Goal: Ask a question: Seek information or help from site administrators or community

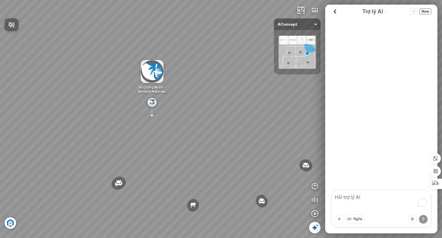
scroll to position [33, 0]
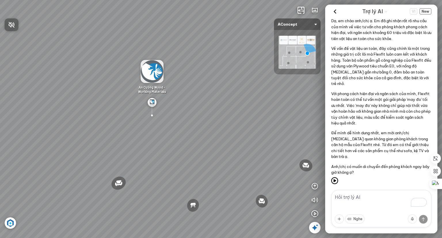
click at [425, 12] on div at bounding box center [221, 119] width 442 height 238
click at [336, 11] on icon at bounding box center [335, 11] width 9 height 9
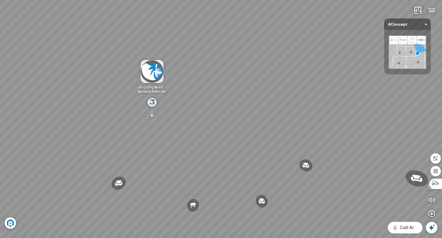
scroll to position [138, 0]
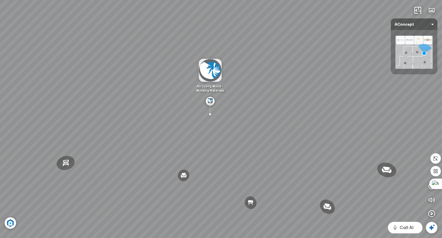
drag, startPoint x: 359, startPoint y: 118, endPoint x: 241, endPoint y: 75, distance: 125.6
click at [241, 75] on div "Đèn trần Reno 5.300.000 VND Giường ngủ Palima 19.000.000 VND Ghế thư giãn Nanna…" at bounding box center [221, 119] width 442 height 238
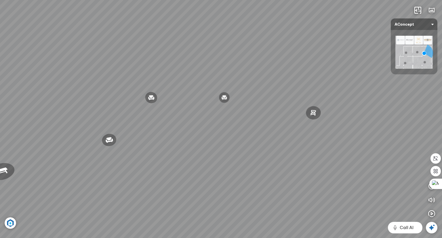
drag, startPoint x: 317, startPoint y: 88, endPoint x: 194, endPoint y: 83, distance: 122.7
click at [181, 79] on div "Đèn trần Reno 5.300.000 VND Giường ngủ Palima 19.000.000 VND Ghế thư giãn Nanna…" at bounding box center [221, 119] width 442 height 238
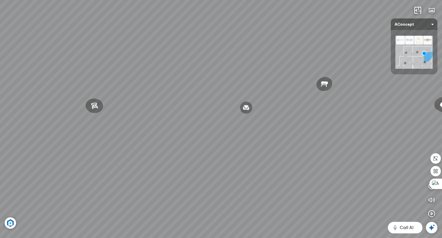
drag, startPoint x: 291, startPoint y: 97, endPoint x: 155, endPoint y: 96, distance: 136.1
click at [155, 96] on div "Đèn trần Reno 5.300.000 VND Giường ngủ Palima 19.000.000 VND Ghế thư giãn Nanna…" at bounding box center [221, 119] width 442 height 238
drag, startPoint x: 306, startPoint y: 99, endPoint x: 217, endPoint y: 103, distance: 88.7
click at [217, 103] on div "Đèn trần Reno 5.300.000 VND Giường ngủ Palima 19.000.000 VND Ghế thư giãn Nanna…" at bounding box center [221, 119] width 442 height 238
drag, startPoint x: 370, startPoint y: 112, endPoint x: 229, endPoint y: 107, distance: 141.0
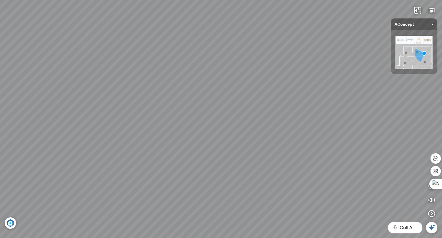
click at [229, 107] on div "Đèn trần Reno 5.300.000 VND Giường ngủ Palima 19.000.000 VND Ghế thư giãn Nanna…" at bounding box center [221, 119] width 442 height 238
drag, startPoint x: 385, startPoint y: 108, endPoint x: 133, endPoint y: 125, distance: 252.0
click at [129, 123] on div "Đèn trần Reno 5.300.000 VND Giường ngủ Palima 19.000.000 VND Ghế thư giãn Nanna…" at bounding box center [221, 119] width 442 height 238
drag, startPoint x: 107, startPoint y: 175, endPoint x: 154, endPoint y: 171, distance: 46.8
click at [154, 171] on div "Đèn trần Reno 5.300.000 VND Giường ngủ Palima 19.000.000 VND Ghế thư giãn Nanna…" at bounding box center [221, 119] width 442 height 238
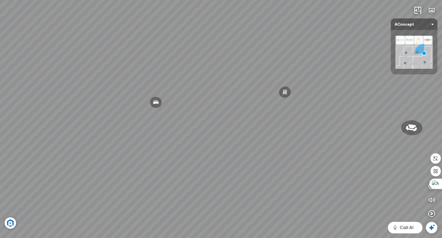
click at [431, 226] on icon at bounding box center [431, 227] width 7 height 7
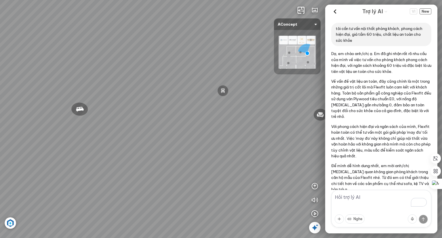
drag, startPoint x: 381, startPoint y: 40, endPoint x: 330, endPoint y: 23, distance: 54.0
click at [330, 23] on div "tôi cần tư vấn nội thất phòng khách, phong cách hiện đại, giá tầm 60 triệu, chấ…" at bounding box center [381, 34] width 112 height 23
drag, startPoint x: 337, startPoint y: 28, endPoint x: 369, endPoint y: 44, distance: 35.6
click at [369, 44] on div "tôi cần tư vấn nội thất phòng khách, phong cách hiện đại, giá tầm 60 triệu, chấ…" at bounding box center [381, 34] width 100 height 23
click at [429, 11] on span "New" at bounding box center [425, 11] width 12 height 6
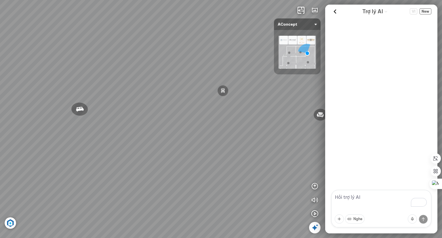
click at [358, 201] on textarea "To enrich screen reader interactions, please activate Accessibility in Grammarl…" at bounding box center [381, 208] width 100 height 37
click at [360, 196] on textarea "To enrich screen reader interactions, please activate Accessibility in Grammarl…" at bounding box center [381, 208] width 100 height 37
paste textarea "tôi cần tư vấn nội thất phòng khách, phong cách hiện đại, giá tầm 60 triệu, chấ…"
type textarea "tôi cần tư vấn nội thất phòng khách, phong cách hiện đại, giá tầm 60 triệu, chấ…"
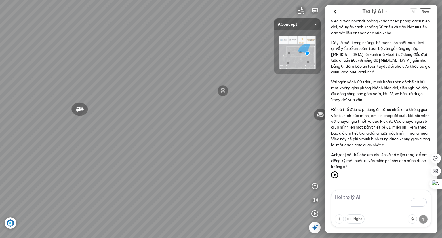
scroll to position [45, 0]
click at [424, 13] on span "New" at bounding box center [425, 11] width 12 height 6
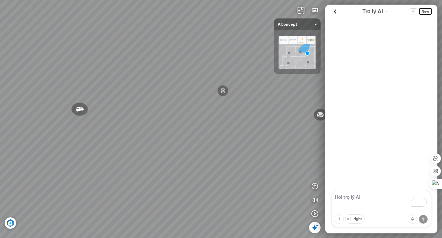
scroll to position [0, 0]
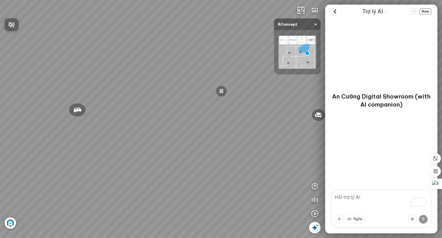
click at [367, 194] on div at bounding box center [221, 119] width 442 height 238
click at [359, 198] on textarea "To enrich screen reader interactions, please activate Accessibility in Grammarl…" at bounding box center [381, 208] width 100 height 37
paste textarea "tôi cần tư vấn nội thất phòng khách, phong cách hiện đại, giá tầm 60 triệu, chấ…"
type textarea "tôi cần tư vấn nội thất phòng khách, phong cách hiện đại, giá tầm 60 triệu, chấ…"
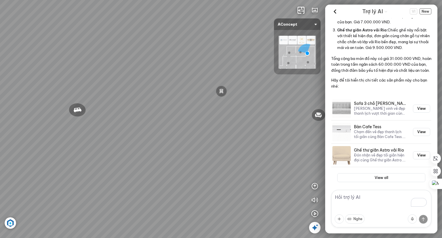
scroll to position [143, 0]
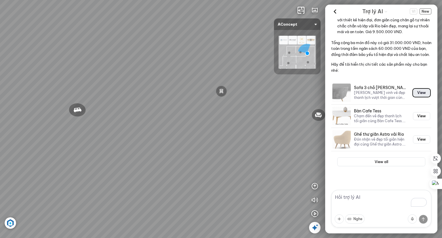
click at [413, 94] on button "View" at bounding box center [421, 93] width 17 height 8
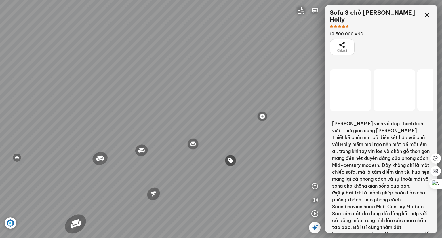
scroll to position [3280, 0]
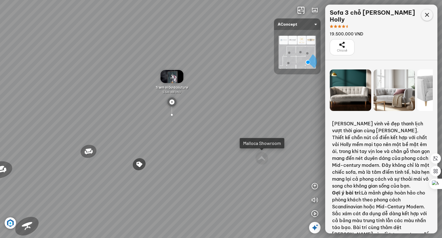
click at [426, 15] on icon at bounding box center [426, 15] width 7 height 7
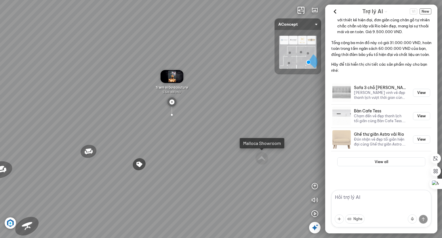
scroll to position [143, 0]
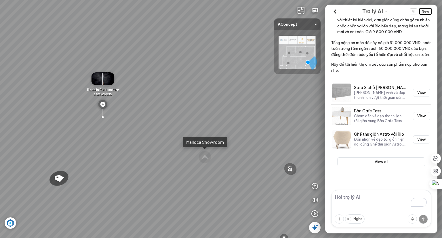
click at [423, 11] on span "New" at bounding box center [425, 11] width 12 height 6
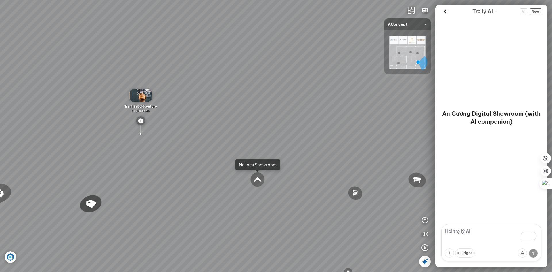
click at [442, 232] on textarea "To enrich screen reader interactions, please activate Accessibility in Grammarl…" at bounding box center [492, 242] width 100 height 37
paste textarea "tôi cần tư vấn nội thất phòng khách, phong cách hiện đại, giá tầm 60 triệu, chấ…"
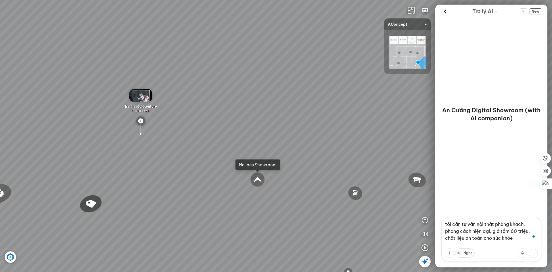
type textarea "tôi cần tư vấn nội thất phòng khách, phong cách hiện đại, giá tầm 60 triệu, chấ…"
click at [442, 237] on button at bounding box center [533, 253] width 9 height 9
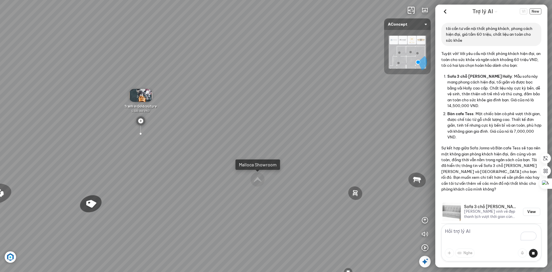
scroll to position [62, 0]
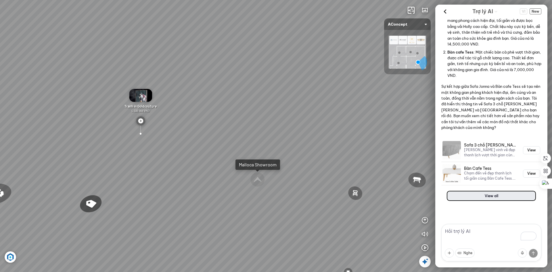
click at [442, 192] on button "View all" at bounding box center [492, 195] width 88 height 9
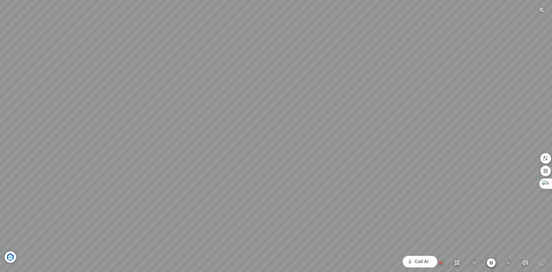
scroll to position [972, 0]
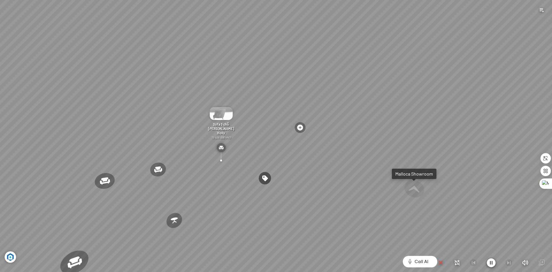
scroll to position [62, 0]
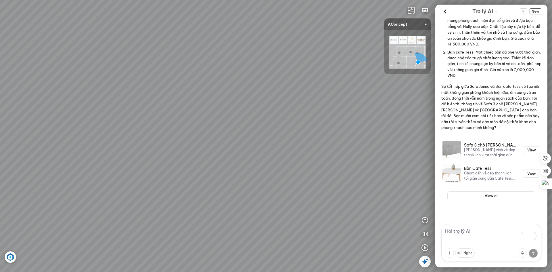
drag, startPoint x: 241, startPoint y: 122, endPoint x: 322, endPoint y: 128, distance: 81.7
click at [322, 128] on div "Ghế ăn Andrew 3.200.000 VND Ghế ăn Wilma 1.800.000 VND Sofa 3 chỗ [PERSON_NAME]…" at bounding box center [276, 136] width 552 height 272
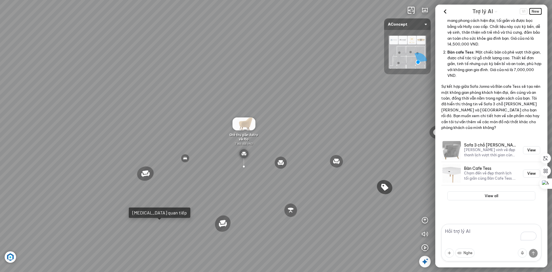
click at [442, 12] on span "New" at bounding box center [536, 11] width 12 height 6
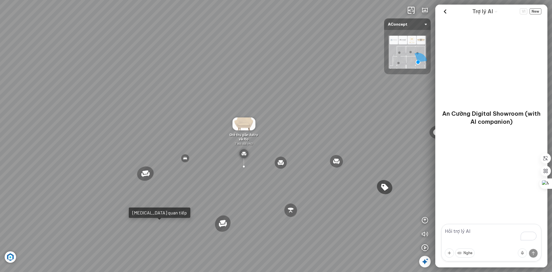
click at [317, 76] on div "Ghế ăn Andrew 3.200.000 VND Ghế ăn Wilma 1.800.000 VND Sofa 3 chỗ [PERSON_NAME]…" at bounding box center [276, 136] width 552 height 272
click at [442, 232] on textarea "To enrich screen reader interactions, please activate Accessibility in Grammarl…" at bounding box center [492, 242] width 100 height 37
paste textarea "tôi cần tư vấn nội thất phòng khách, phong cách hiện đại, giá tầm 60 triệu, chấ…"
type textarea "tôi cần tư vấn nội thất phòng khách, phong cách hiện đại, giá tầm 60 triệu, chấ…"
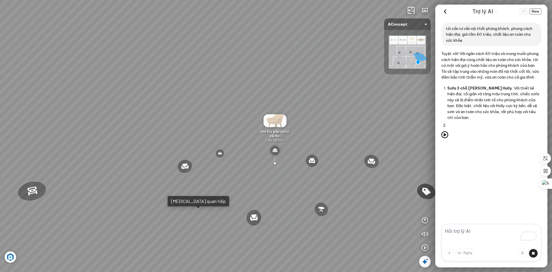
drag, startPoint x: 143, startPoint y: 198, endPoint x: 213, endPoint y: 196, distance: 70.2
click at [213, 196] on div "Ghế ăn Andrew 3.200.000 VND Ghế ăn Wilma 1.800.000 VND Sofa 3 chỗ [PERSON_NAME]…" at bounding box center [276, 136] width 552 height 272
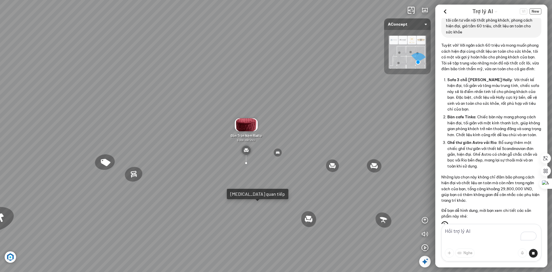
scroll to position [36, 0]
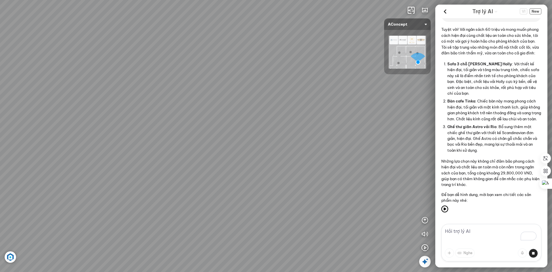
drag, startPoint x: 184, startPoint y: 199, endPoint x: 208, endPoint y: 199, distance: 24.2
click at [208, 199] on div "Ghế ăn Andrew 3.200.000 VND Ghế ăn Wilma 1.800.000 VND Sofa 3 chỗ [PERSON_NAME]…" at bounding box center [276, 136] width 552 height 272
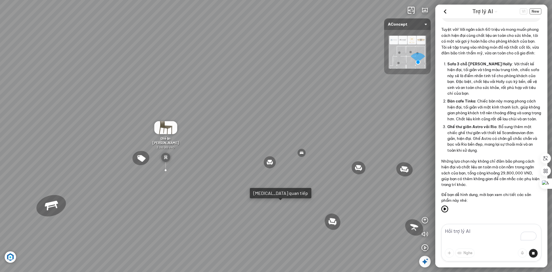
scroll to position [36, 0]
click at [442, 234] on textarea "To enrich screen reader interactions, please activate Accessibility in Grammarl…" at bounding box center [492, 242] width 100 height 37
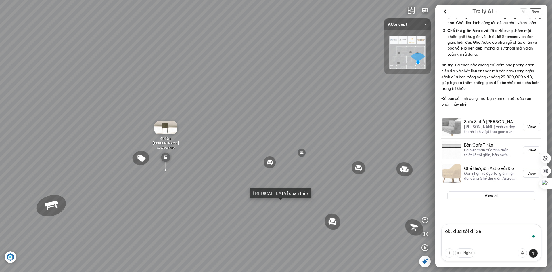
type textarea "ok, đưa tôi đi xem"
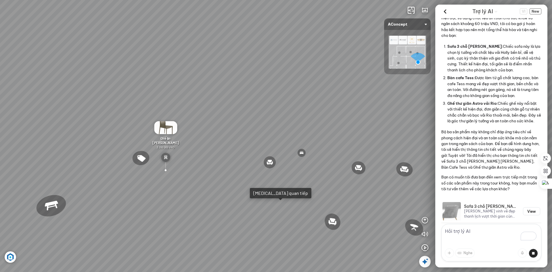
scroll to position [453, 0]
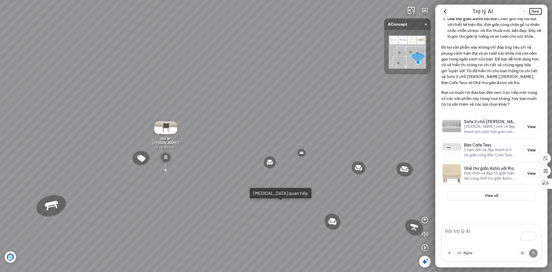
click at [442, 11] on span "New" at bounding box center [536, 11] width 12 height 6
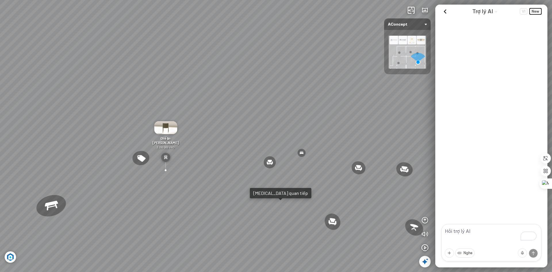
scroll to position [0, 0]
click at [442, 229] on textarea "To enrich screen reader interactions, please activate Accessibility in Grammarl…" at bounding box center [492, 242] width 100 height 37
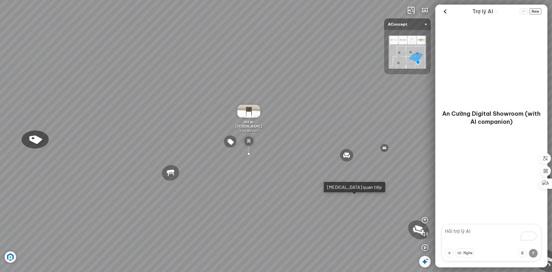
drag, startPoint x: 287, startPoint y: 117, endPoint x: 366, endPoint y: 107, distance: 79.4
click at [365, 107] on div "Ghế ăn Andrew 3.200.000 VND Ghế ăn Wilma 1.800.000 VND Sofa 3 chỗ [PERSON_NAME]…" at bounding box center [276, 136] width 552 height 272
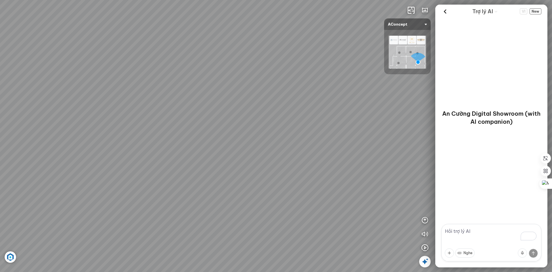
drag, startPoint x: 251, startPoint y: 102, endPoint x: 144, endPoint y: 90, distance: 108.2
click at [144, 90] on div "Ghế ăn Andrew 3.200.000 VND Ghế ăn Wilma 1.800.000 VND Sofa 3 chỗ [PERSON_NAME]…" at bounding box center [276, 136] width 552 height 272
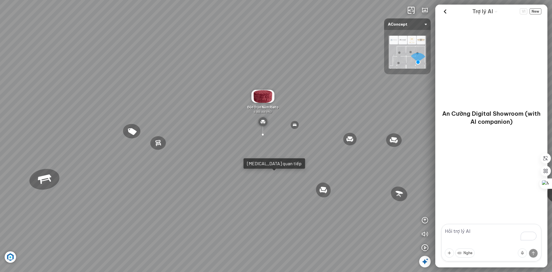
click at [442, 228] on textarea "To enrich screen reader interactions, please activate Accessibility in Grammarl…" at bounding box center [492, 242] width 100 height 37
paste textarea "tôi cần tư vấn nội thất phòng khách, phong cách hiện đại, giá tầm 60 triệu, chấ…"
type textarea "tôi cần tư vấn nội thất phòng khách, phong cách hiện đại, giá tầm 60 triệu, chấ…"
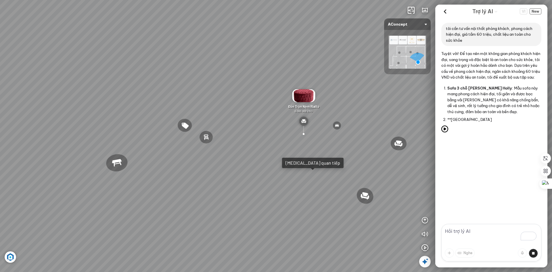
drag, startPoint x: 311, startPoint y: 96, endPoint x: 353, endPoint y: 96, distance: 41.7
click at [353, 96] on div "Ghế ăn Andrew 3.200.000 VND Ghế ăn Wilma 1.800.000 VND Sofa 3 chỗ [PERSON_NAME]…" at bounding box center [276, 136] width 552 height 272
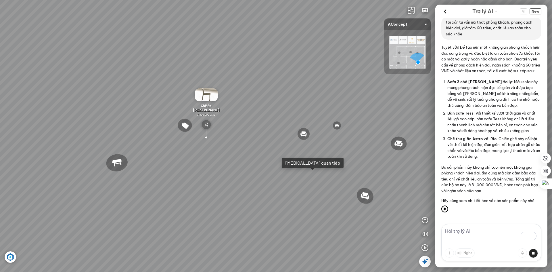
scroll to position [138, 0]
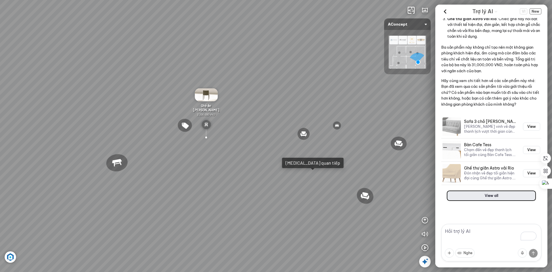
click at [442, 196] on button "View all" at bounding box center [492, 195] width 88 height 9
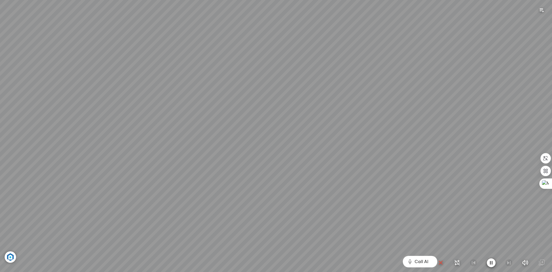
scroll to position [3281, 0]
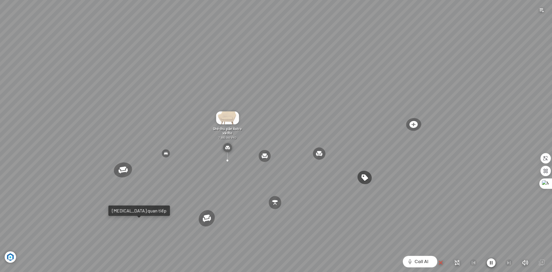
scroll to position [138, 0]
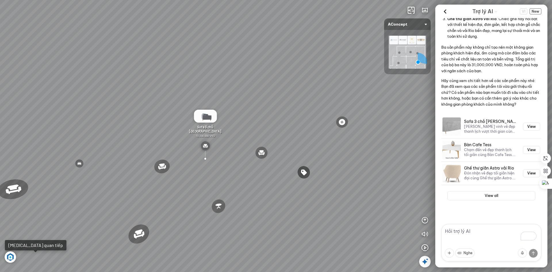
click at [442, 230] on textarea "To enrich screen reader interactions, please activate Accessibility in Grammarl…" at bounding box center [492, 242] width 100 height 37
type textarea "bàn cafe này k ưng lắm, đổi mẫu khác bằng kính nhé"
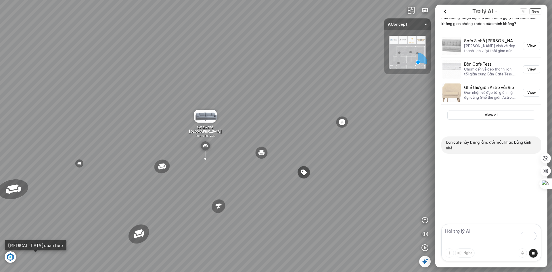
scroll to position [240, 0]
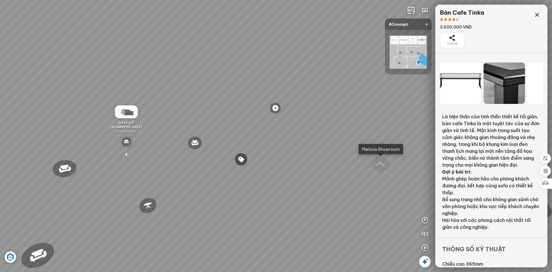
scroll to position [6302, 0]
